Goal: Go to known website: Access a specific website the user already knows

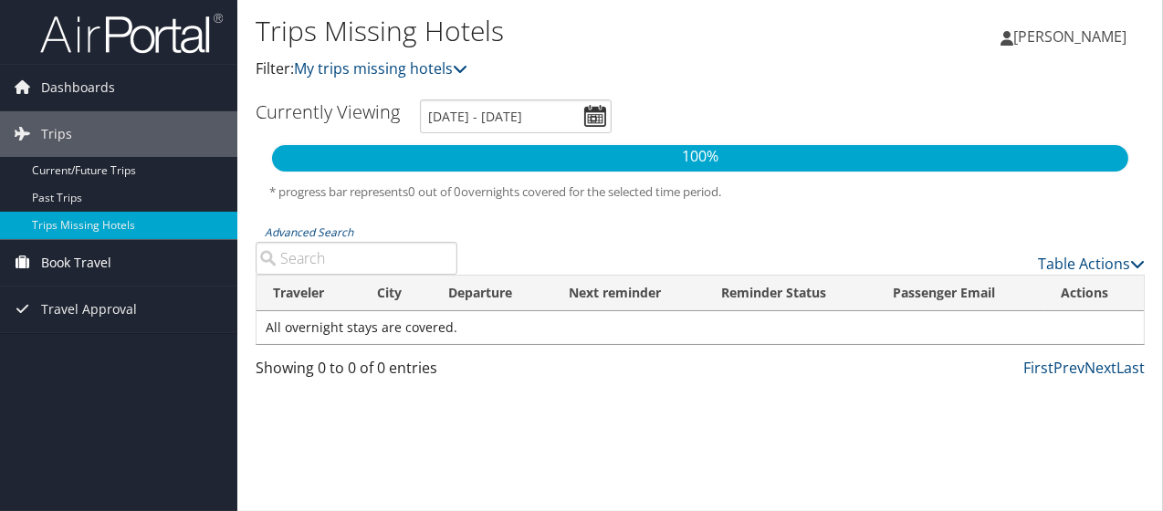
click at [87, 259] on span "Book Travel" at bounding box center [76, 263] width 70 height 46
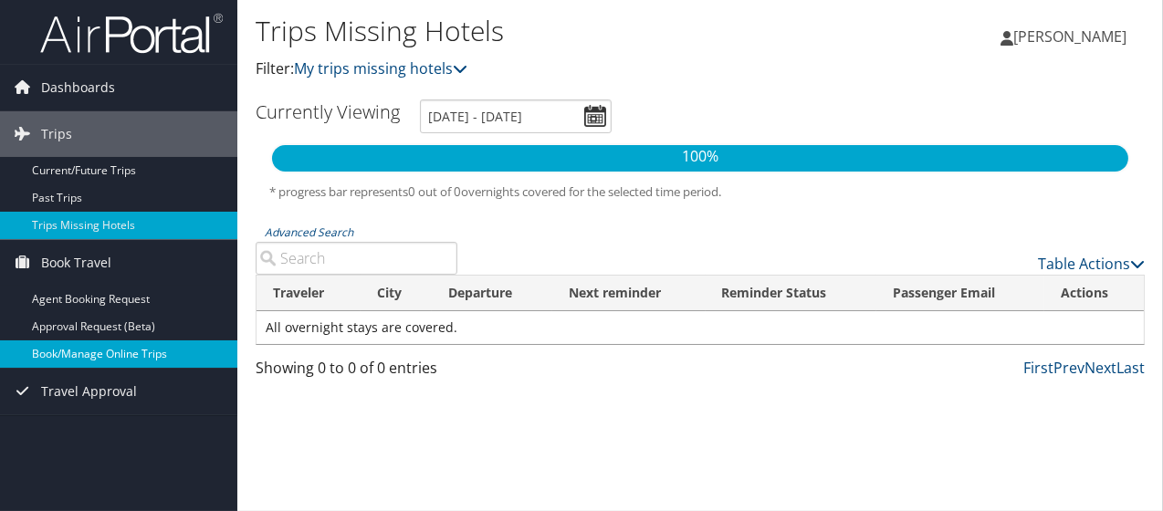
click at [81, 351] on link "Book/Manage Online Trips" at bounding box center [118, 354] width 237 height 27
